Goal: Task Accomplishment & Management: Manage account settings

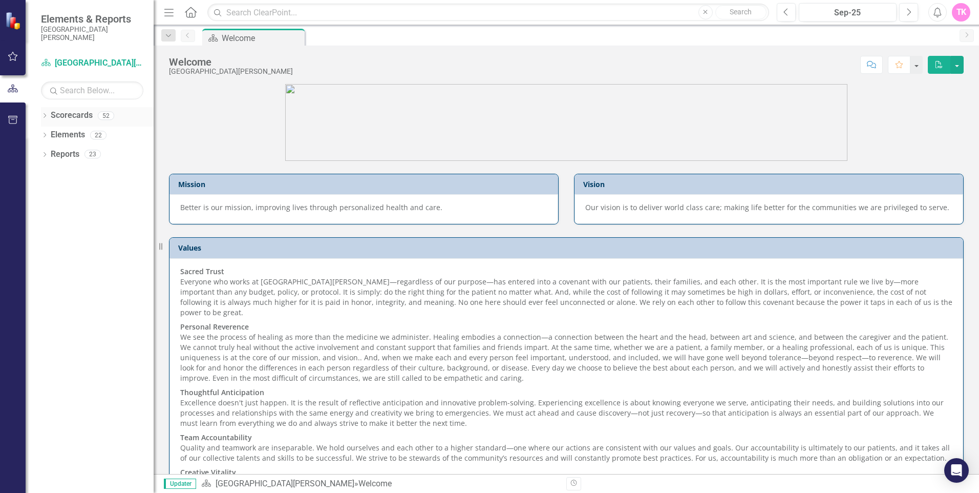
click at [45, 117] on icon "Dropdown" at bounding box center [44, 117] width 7 height 6
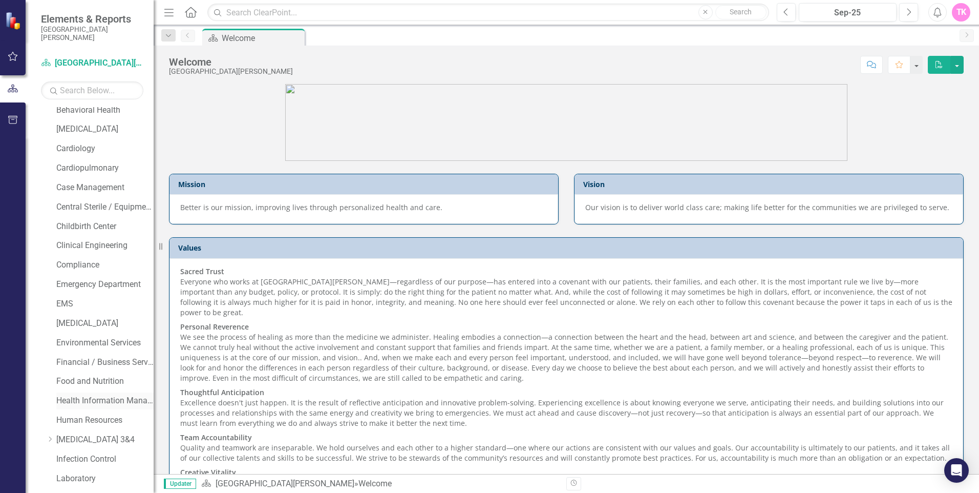
scroll to position [154, 0]
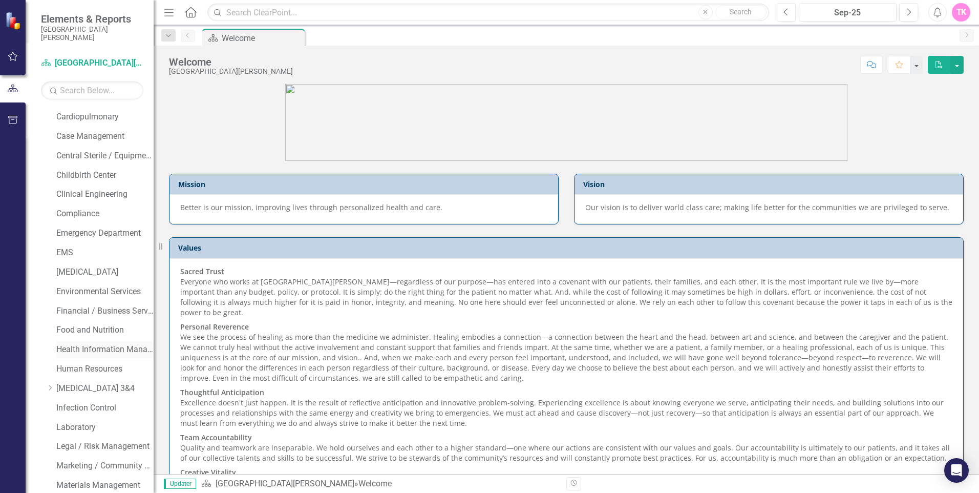
click at [87, 344] on link "Health Information Management" at bounding box center [104, 350] width 97 height 12
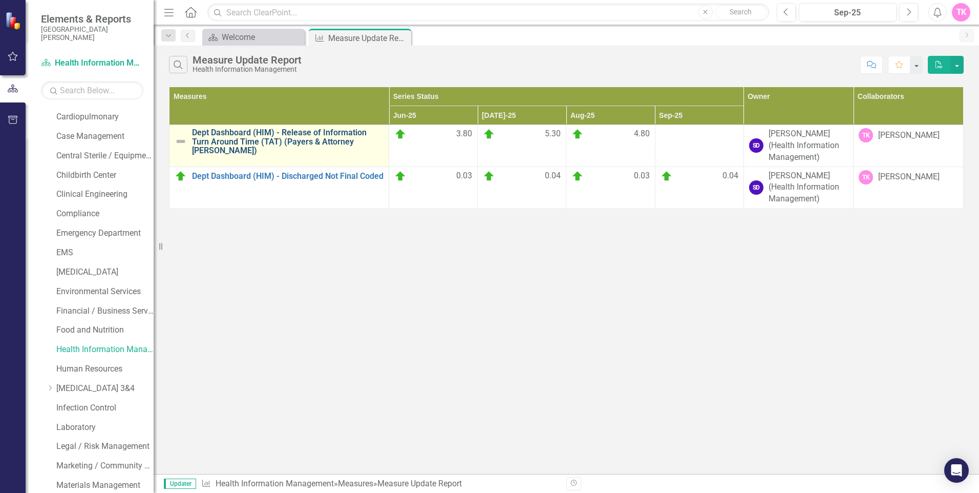
click at [338, 129] on link "Dept Dashboard (HIM) - Release of Information Turn Around Time (TAT) (Payers & …" at bounding box center [288, 141] width 192 height 27
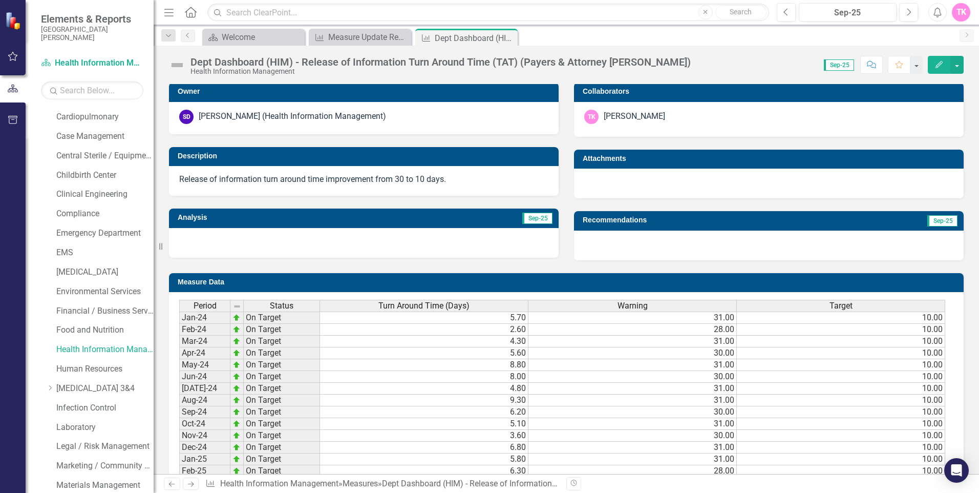
scroll to position [351, 0]
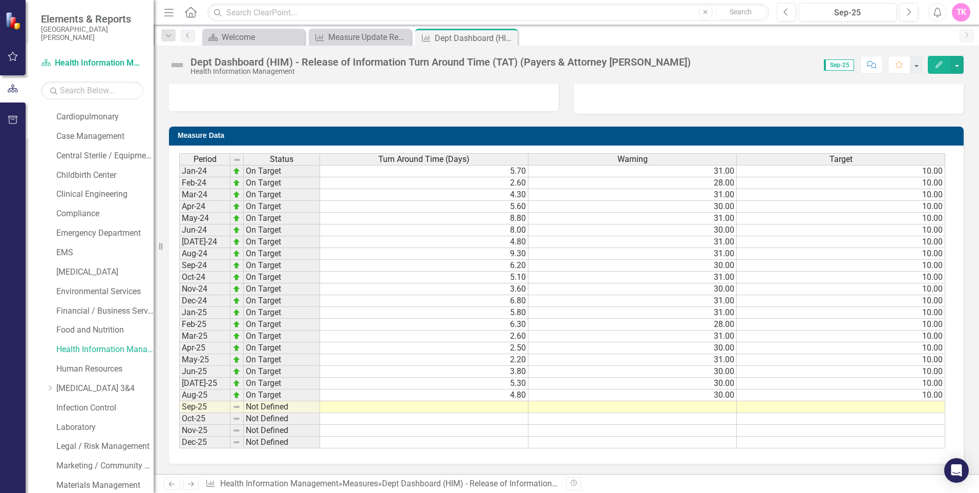
click at [507, 411] on td at bounding box center [424, 407] width 208 height 12
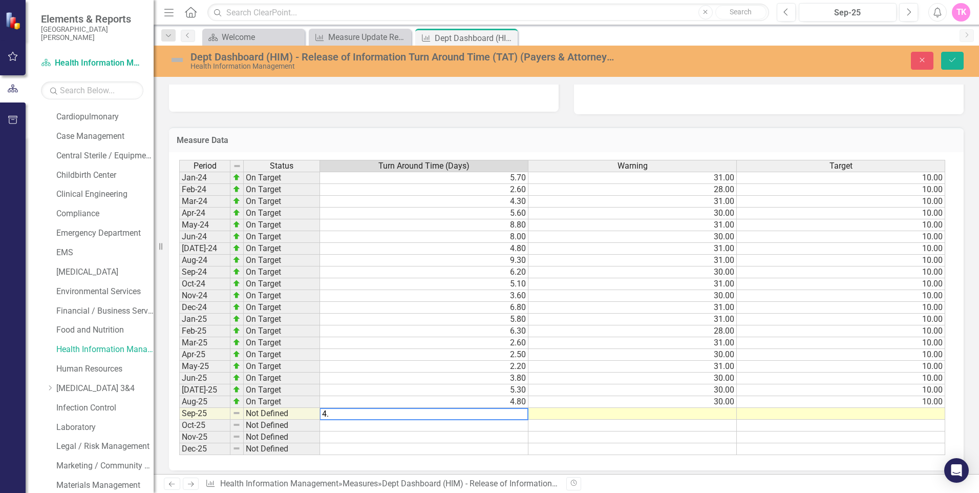
type textarea "4.1"
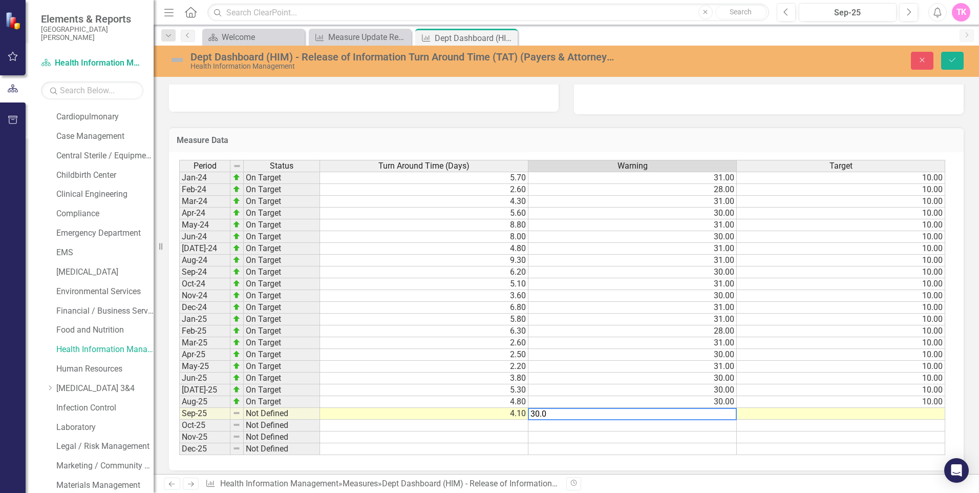
type textarea "30.00"
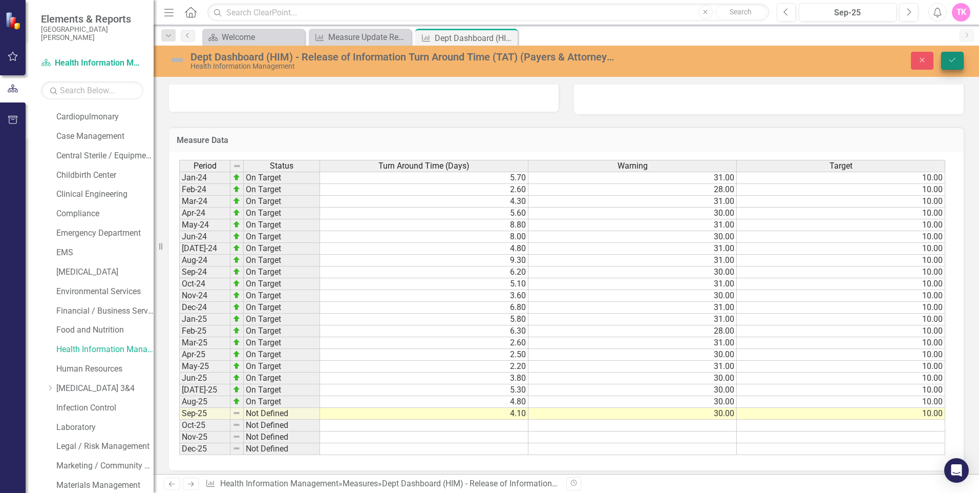
type textarea "10.00"
click at [952, 62] on icon "Save" at bounding box center [952, 59] width 9 height 7
